Goal: Information Seeking & Learning: Understand process/instructions

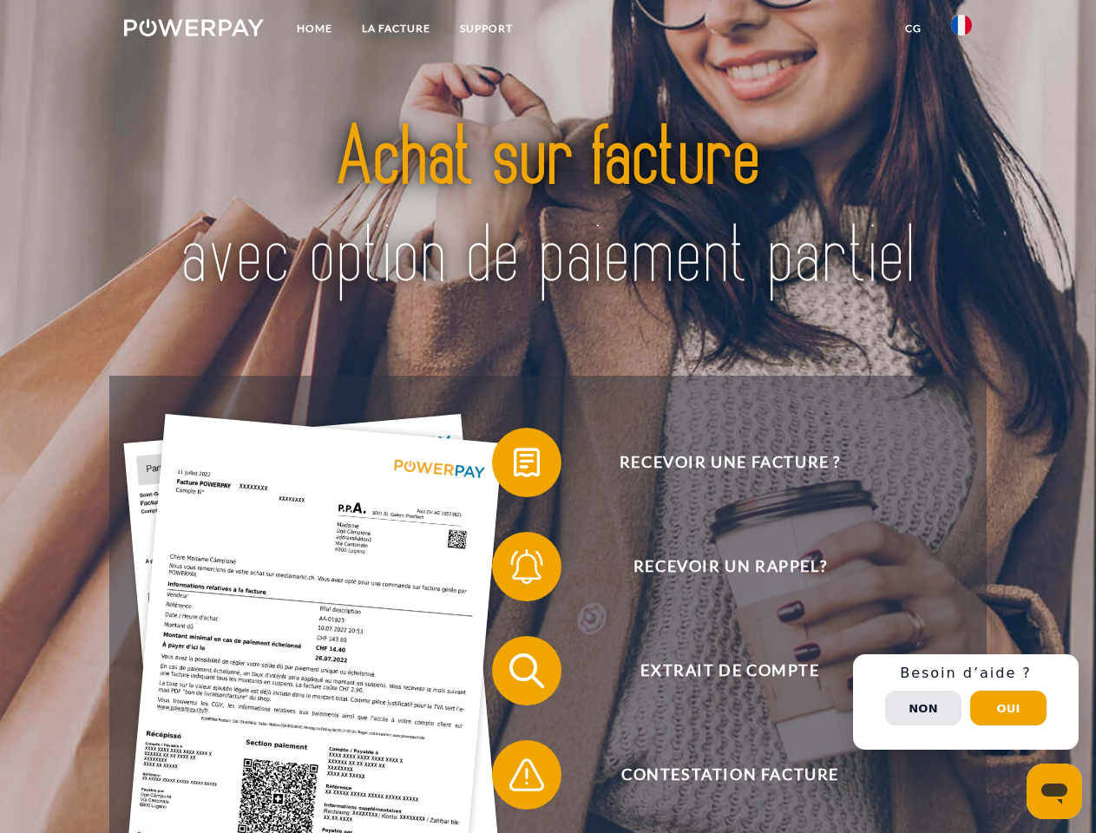
click at [193, 30] on img at bounding box center [194, 27] width 140 height 17
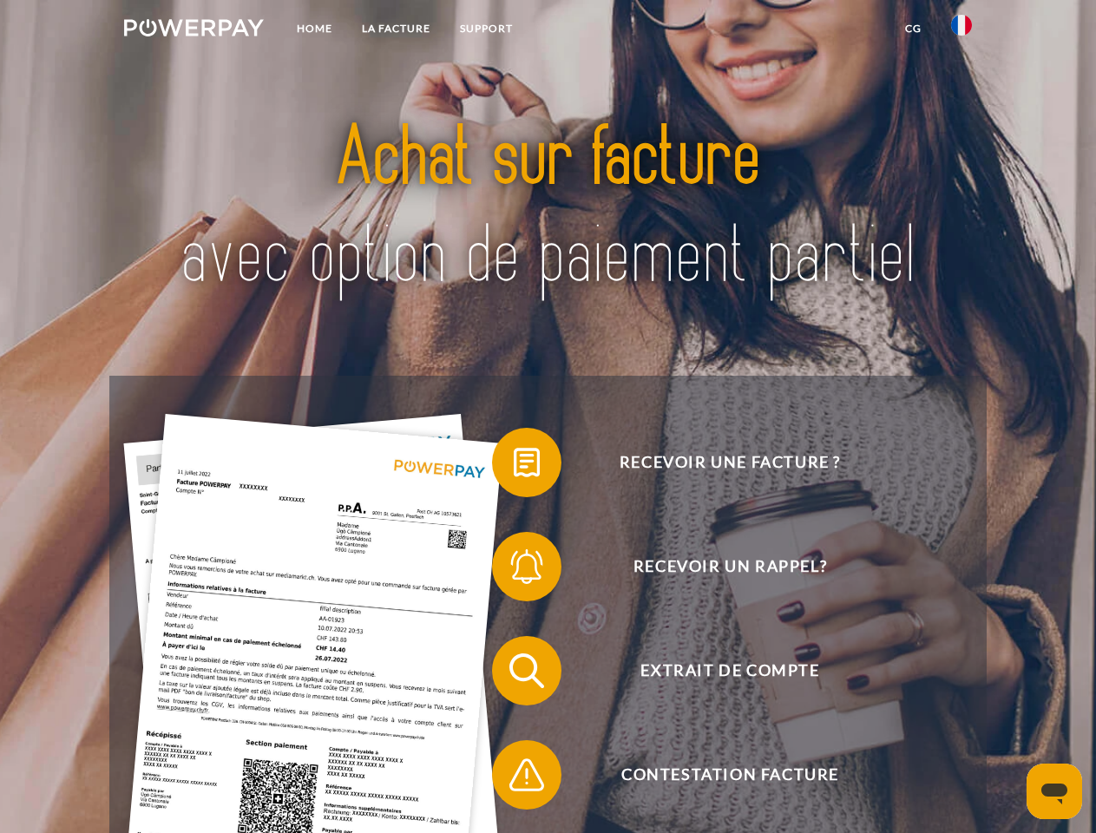
click at [961, 30] on img at bounding box center [961, 25] width 21 height 21
click at [913, 29] on link "CG" at bounding box center [913, 28] width 46 height 31
click at [514, 466] on span at bounding box center [500, 462] width 87 height 87
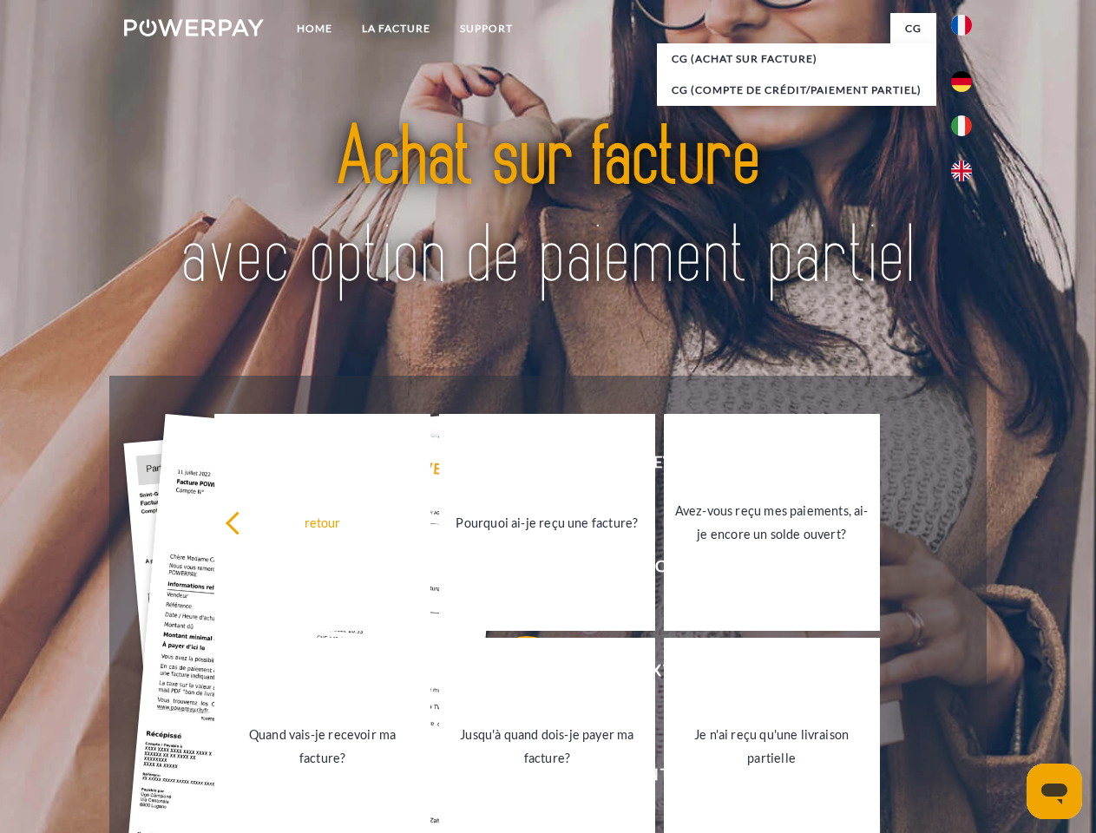
click at [514, 570] on link "Pourquoi ai-je reçu une facture?" at bounding box center [547, 522] width 216 height 217
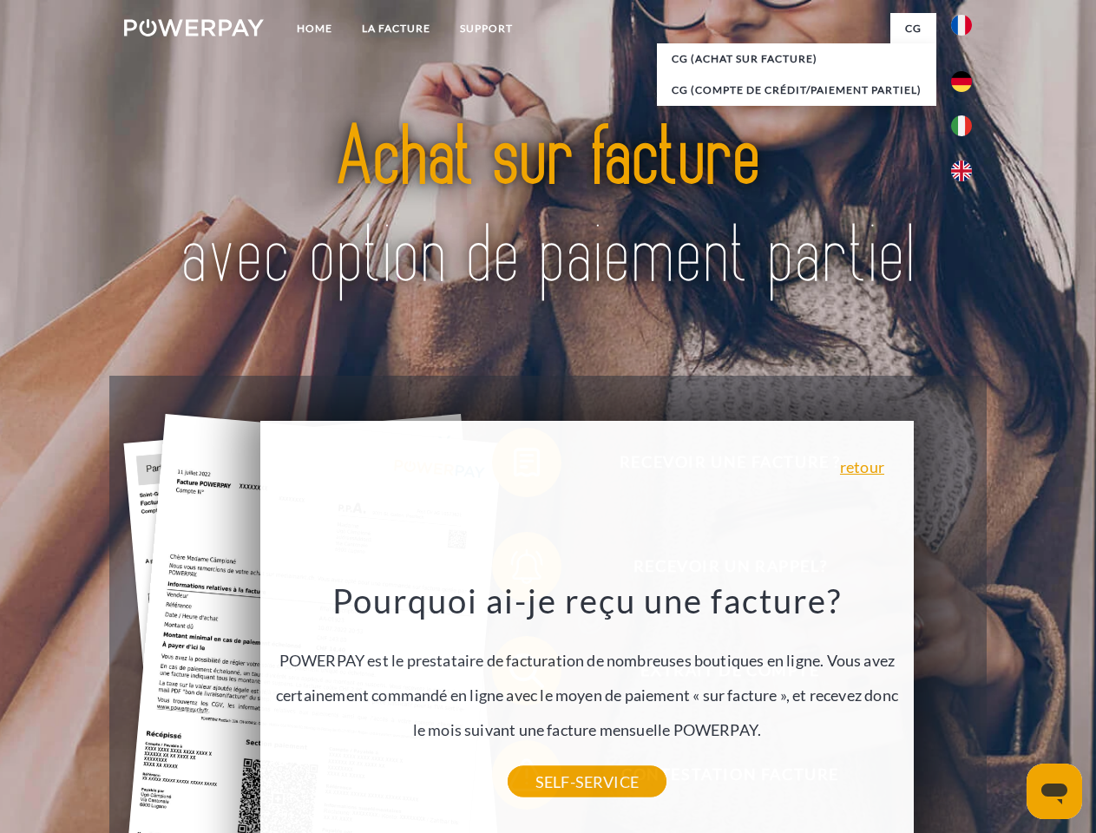
click at [514, 674] on div "Pourquoi ai-je reçu une facture? POWERPAY est le prestataire de facturation de …" at bounding box center [587, 680] width 633 height 202
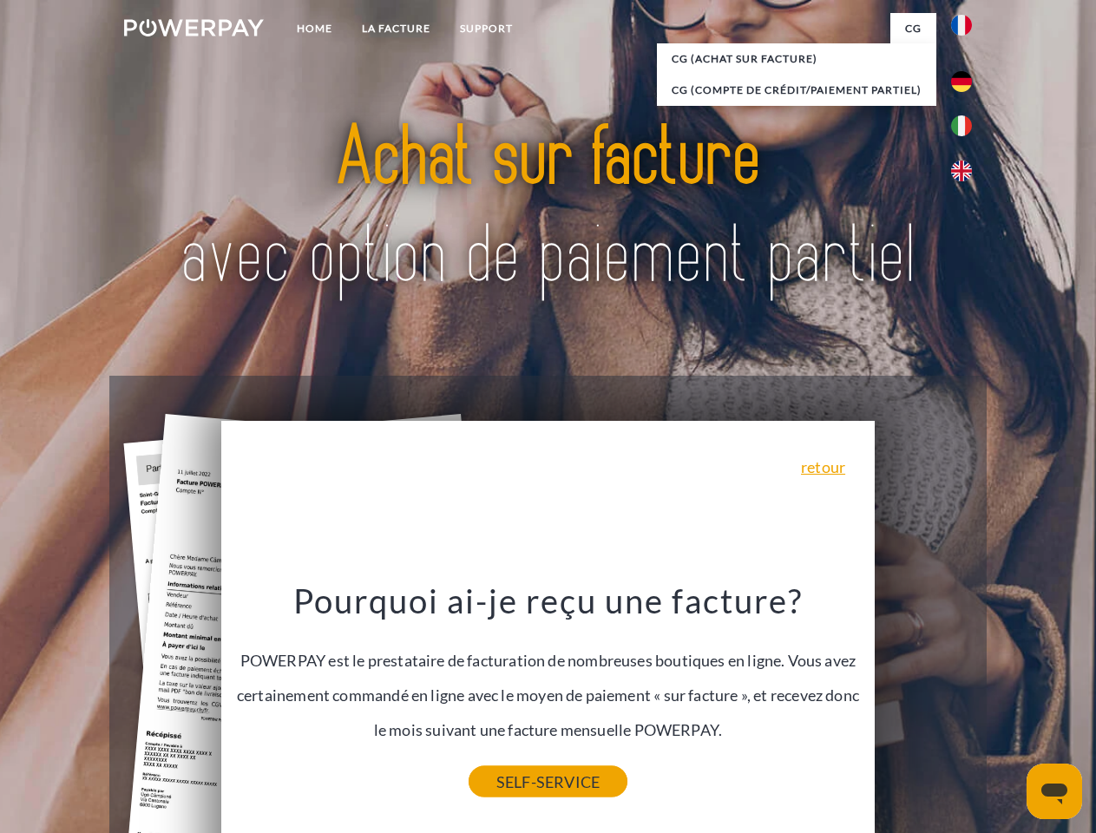
click at [514, 778] on link "SELF-SERVICE" at bounding box center [547, 781] width 159 height 31
click at [965, 702] on div "Recevoir une facture ? Recevoir un rappel? Extrait de compte retour" at bounding box center [547, 723] width 876 height 694
click at [923, 705] on span "Extrait de compte" at bounding box center [729, 670] width 425 height 69
click at [1008, 708] on header "Home LA FACTURE Support" at bounding box center [548, 599] width 1096 height 1198
